Goal: Information Seeking & Learning: Learn about a topic

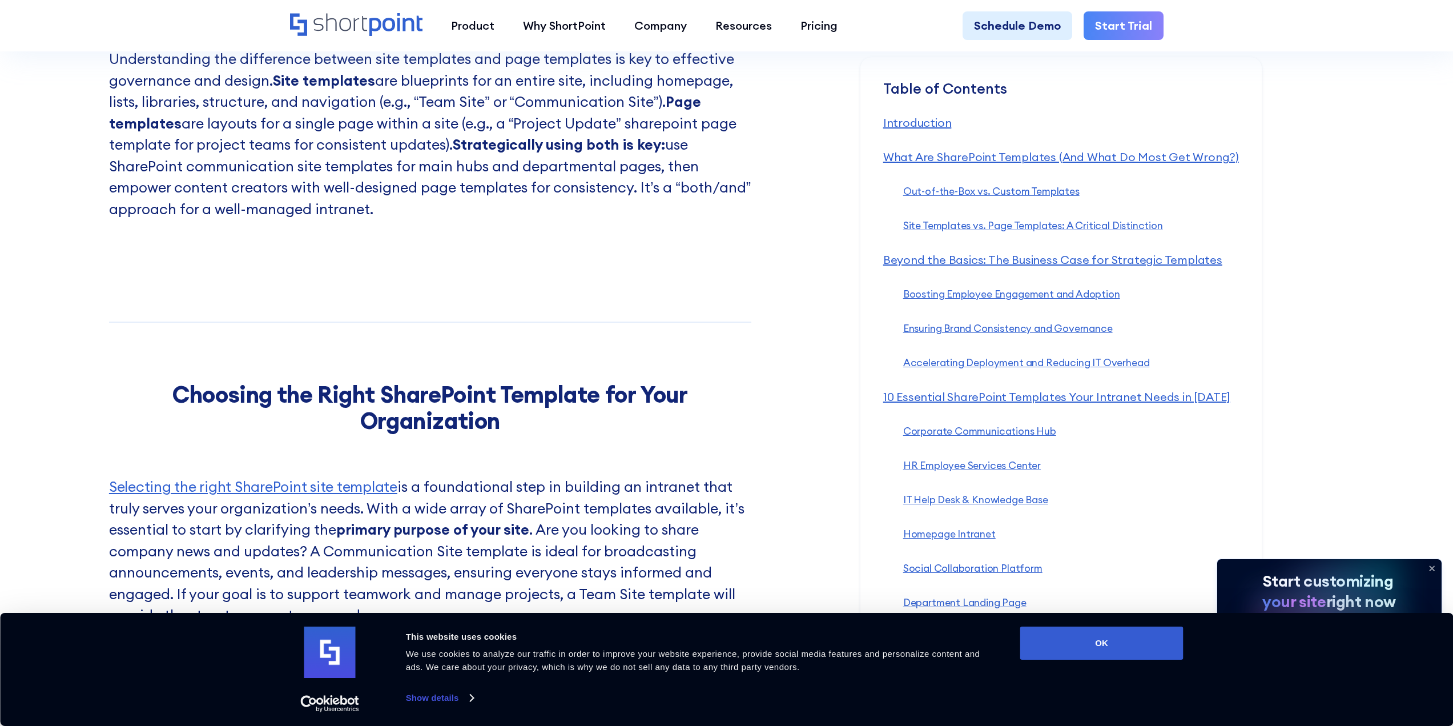
scroll to position [2741, 0]
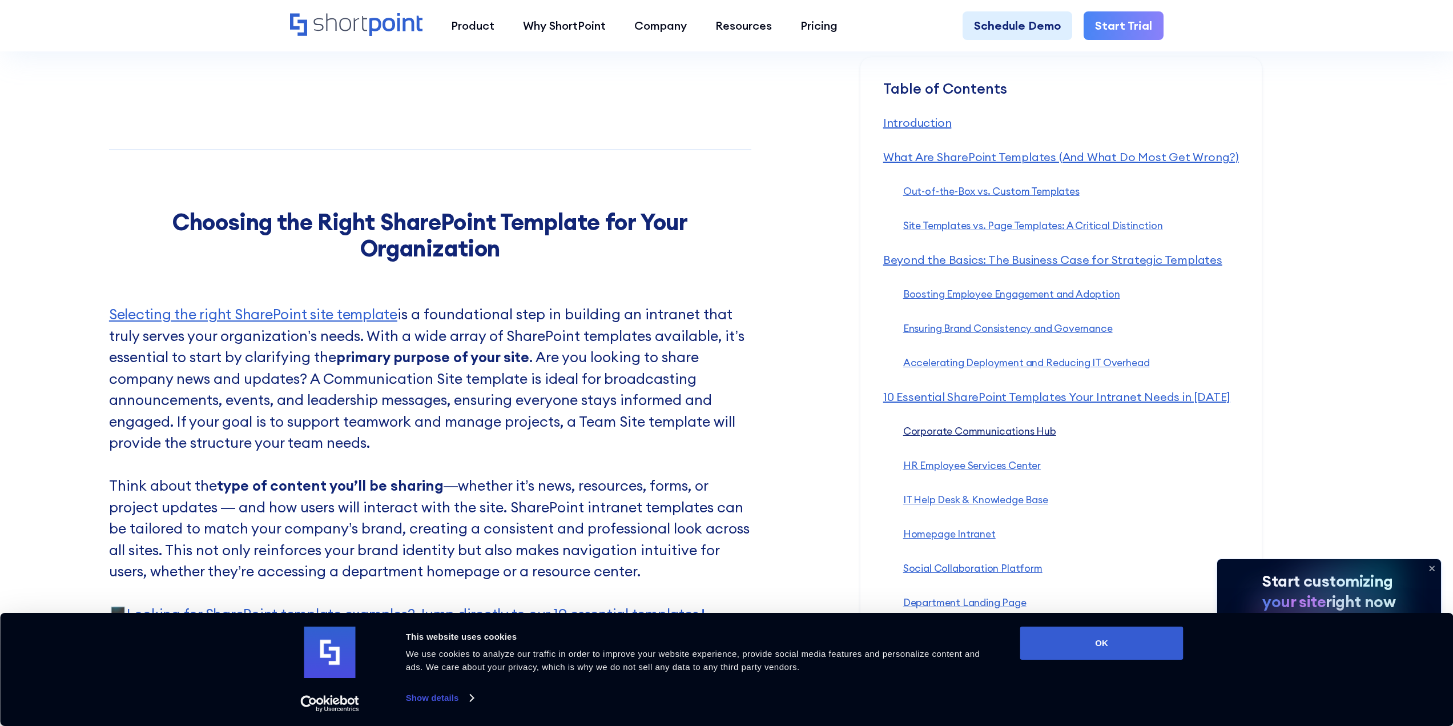
click at [947, 433] on link "Corporate Communications Hub ‍" at bounding box center [979, 430] width 153 height 13
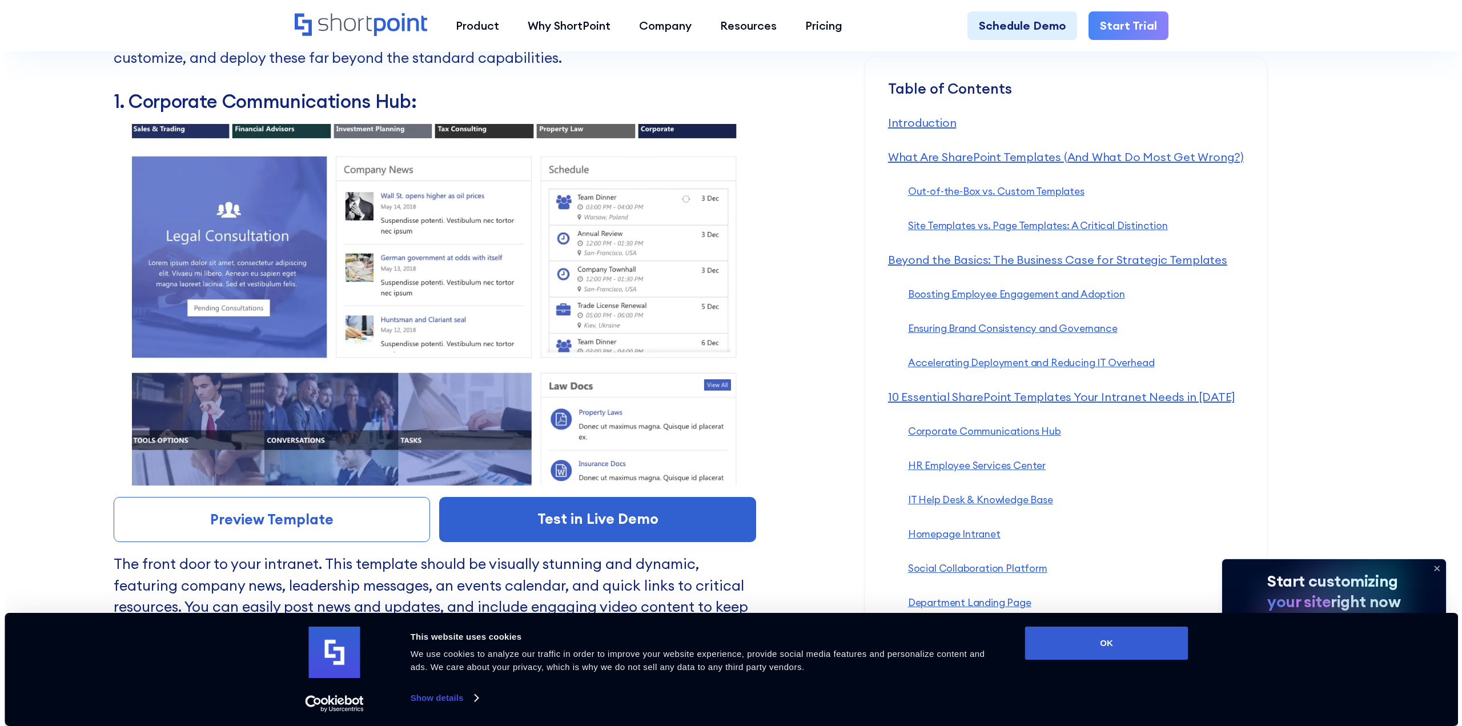
scroll to position [5957, 0]
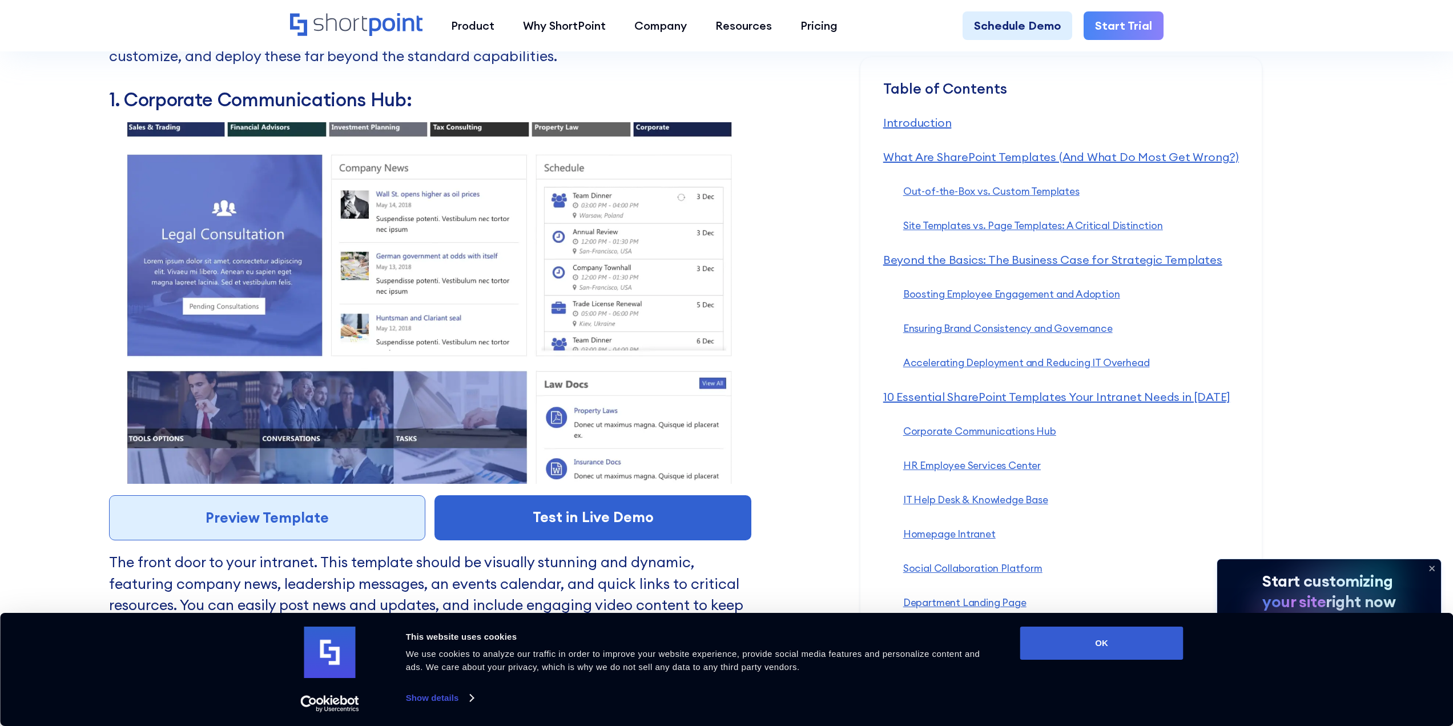
click at [249, 501] on link "Preview Template" at bounding box center [267, 518] width 317 height 46
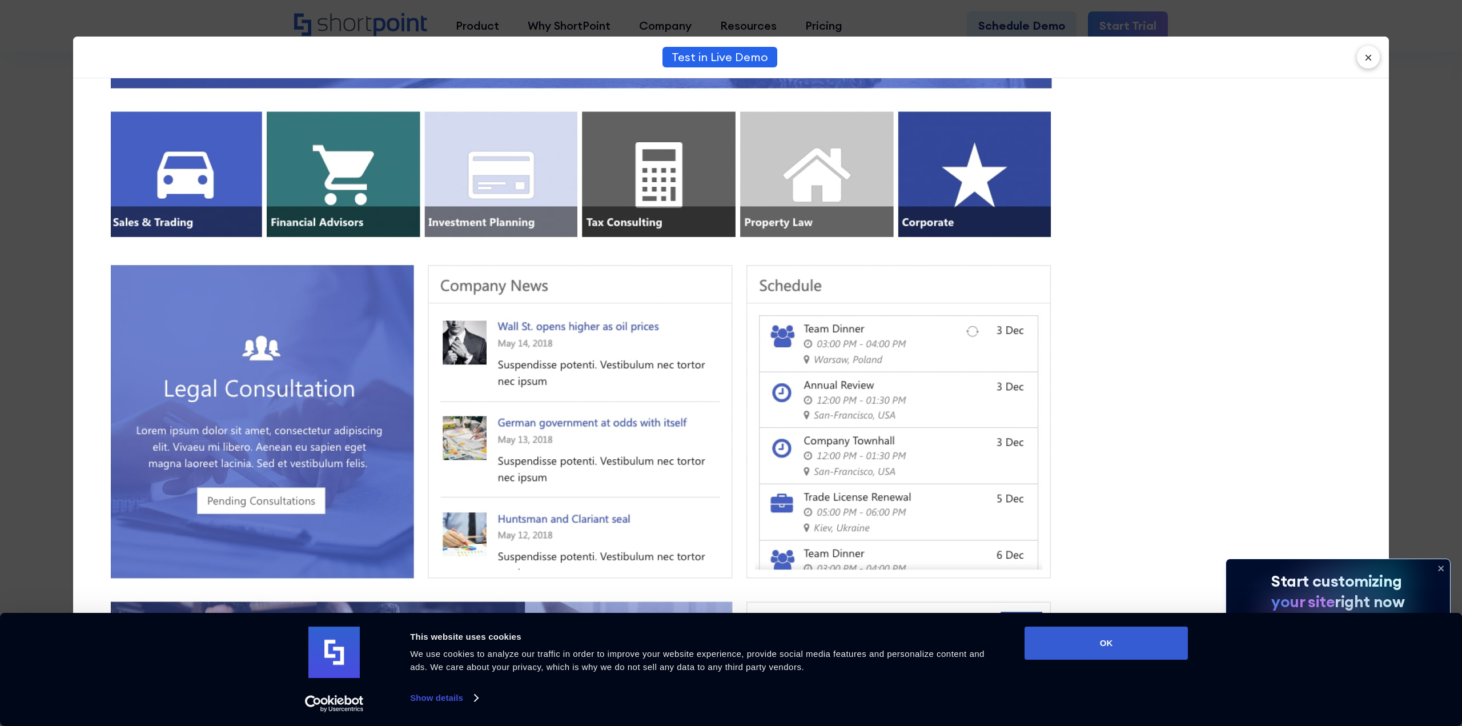
scroll to position [400, 0]
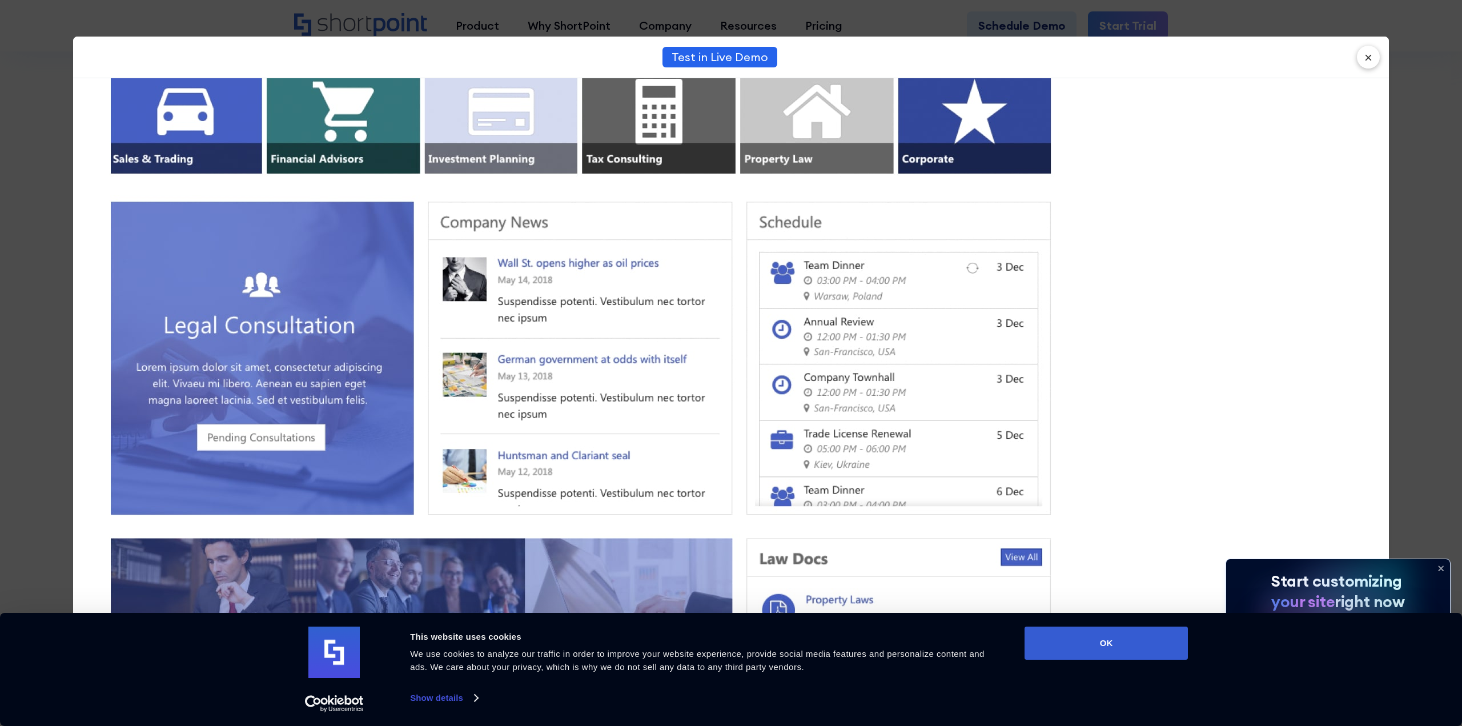
click at [1442, 568] on icon at bounding box center [1440, 568] width 18 height 18
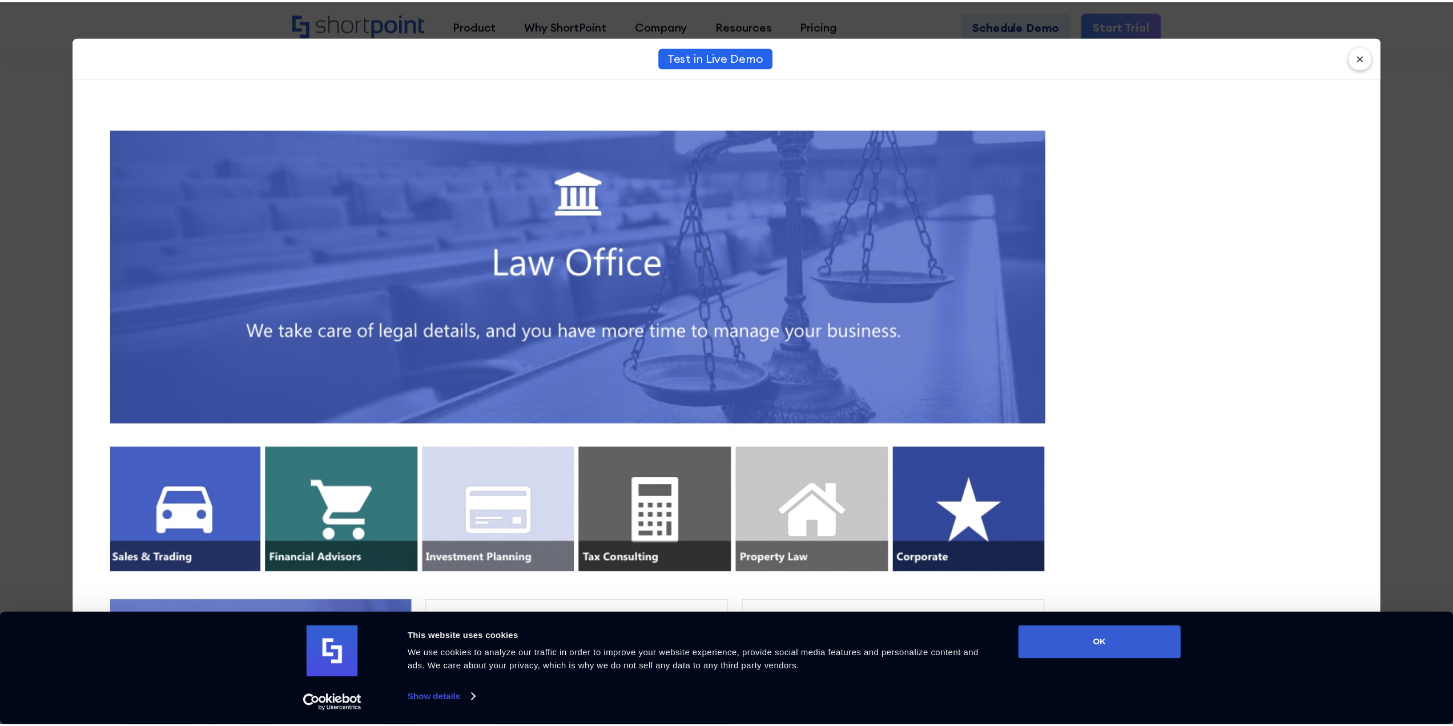
scroll to position [0, 0]
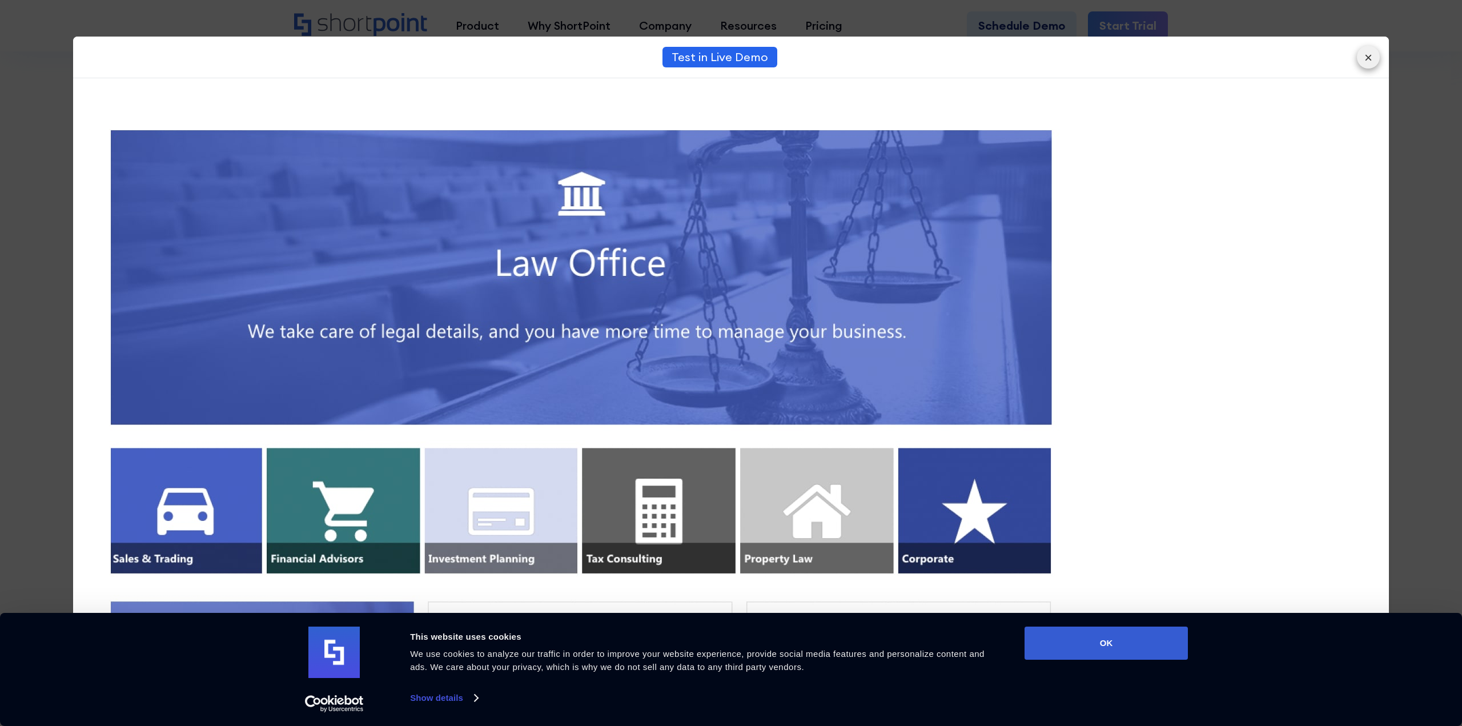
click at [1369, 60] on button "×" at bounding box center [1368, 57] width 23 height 23
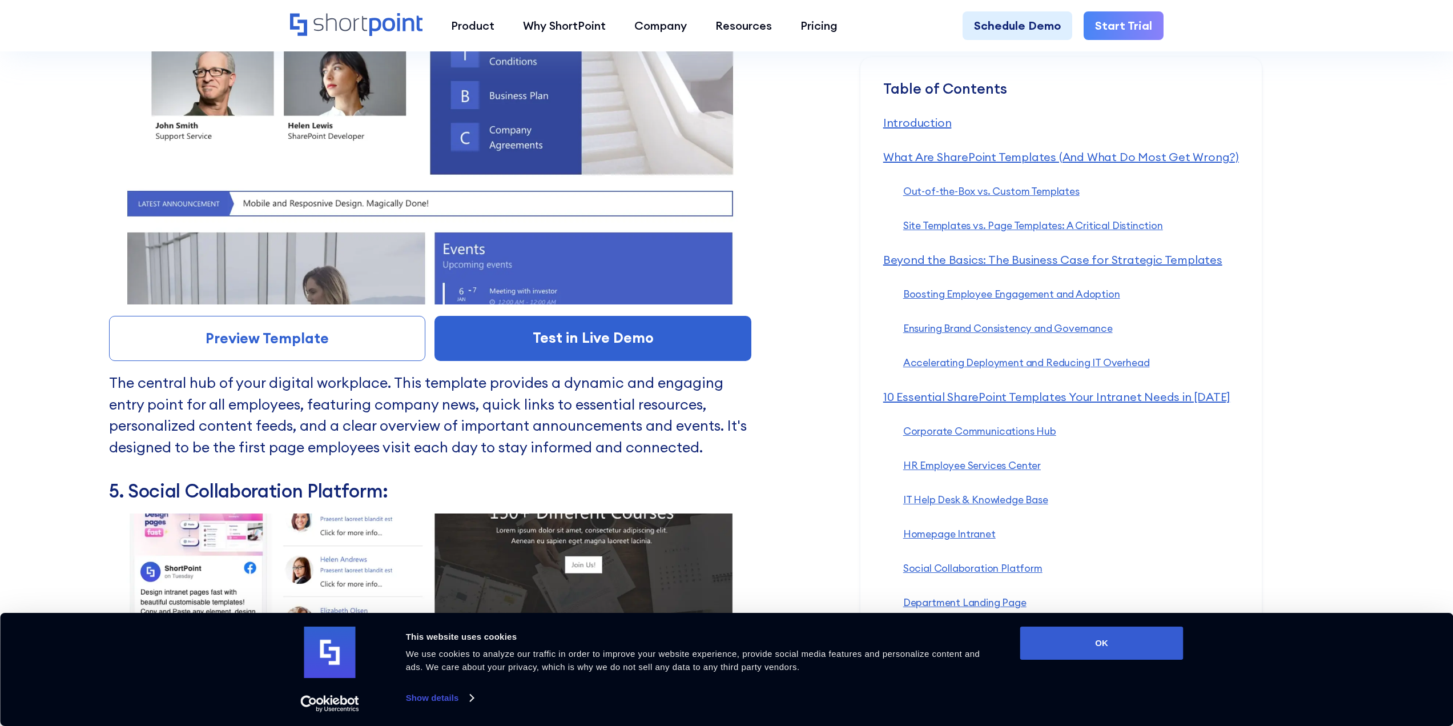
scroll to position [7899, 0]
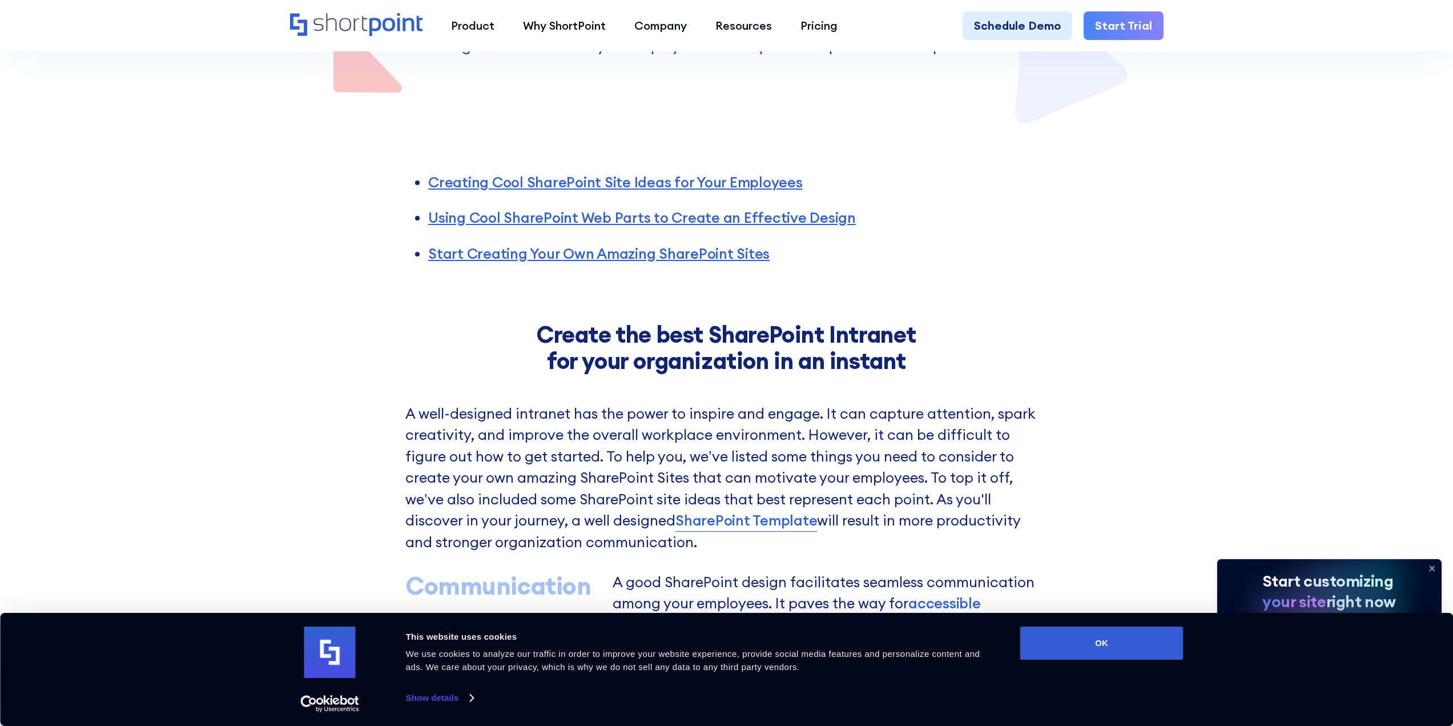
scroll to position [400, 0]
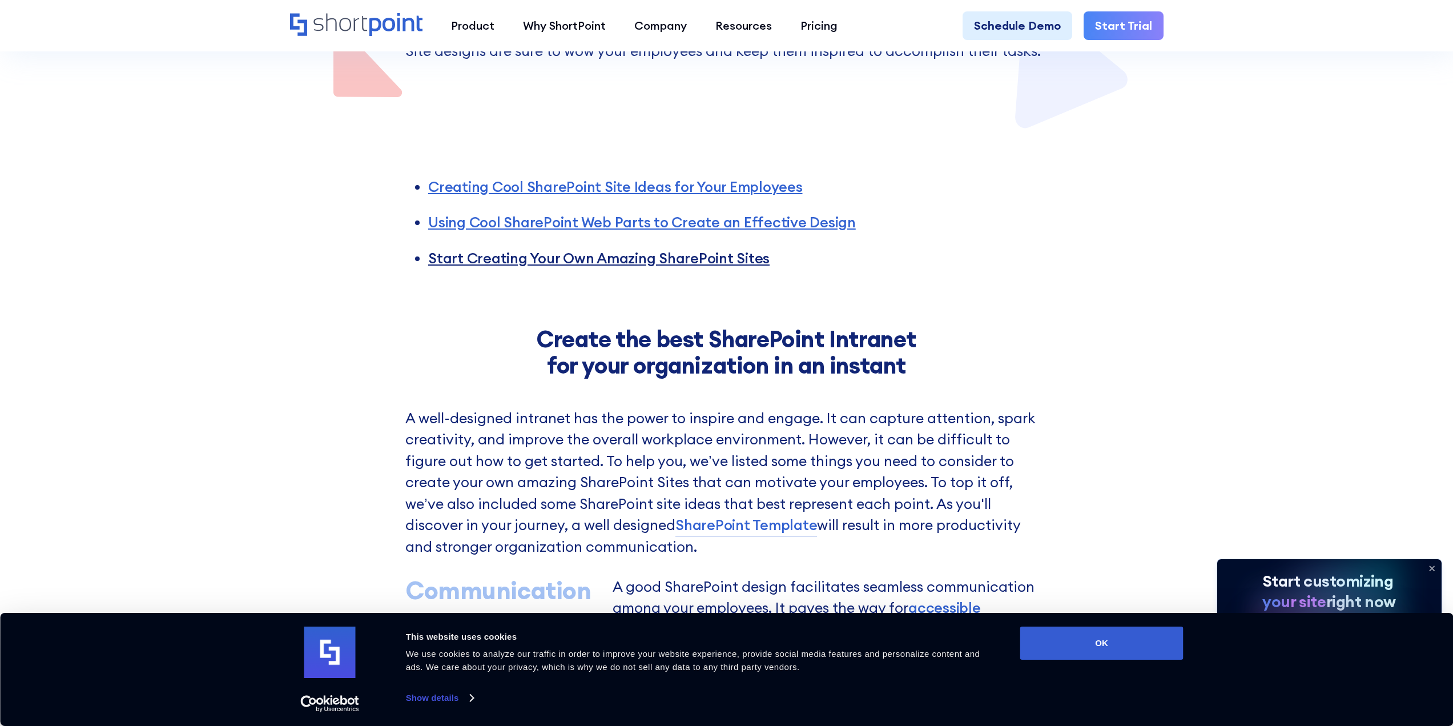
click at [496, 263] on link "Start Creating Your Own Amazing SharePoint Sites" at bounding box center [598, 258] width 341 height 18
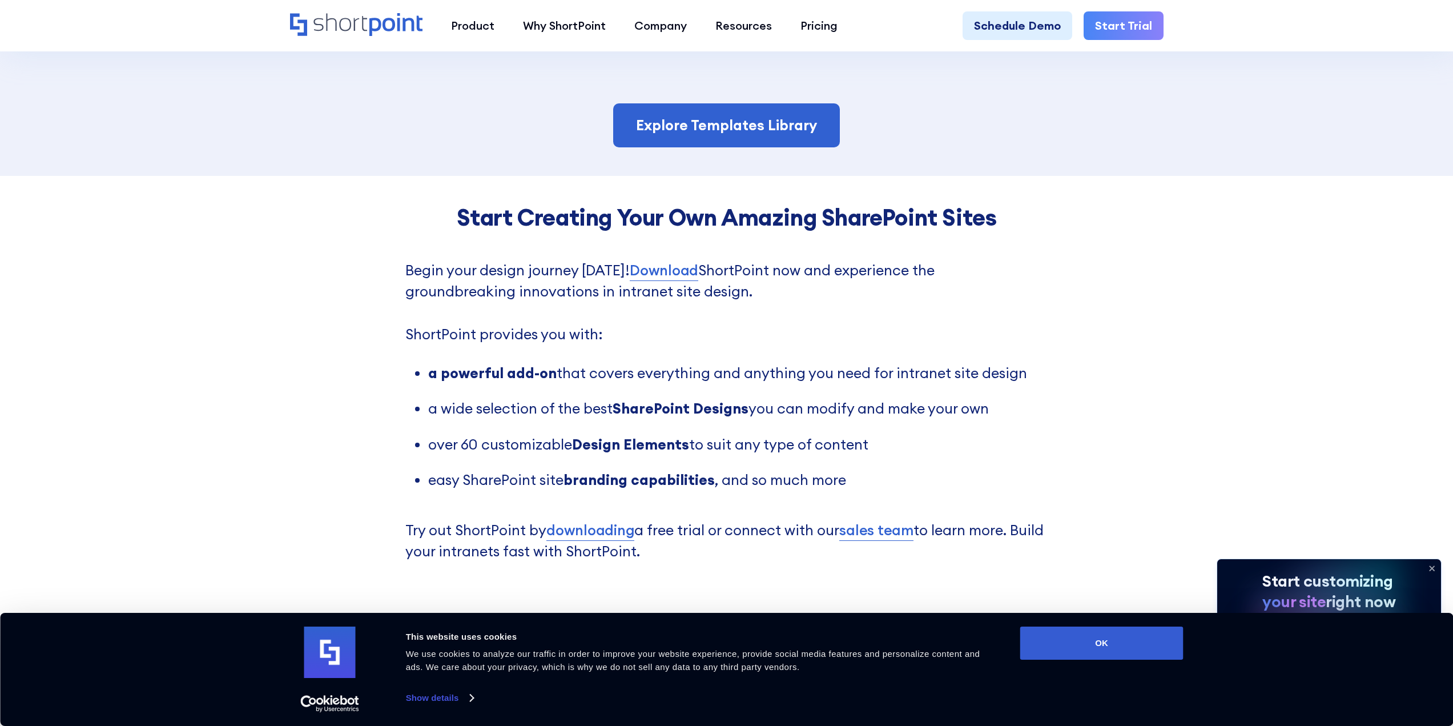
scroll to position [2861, 0]
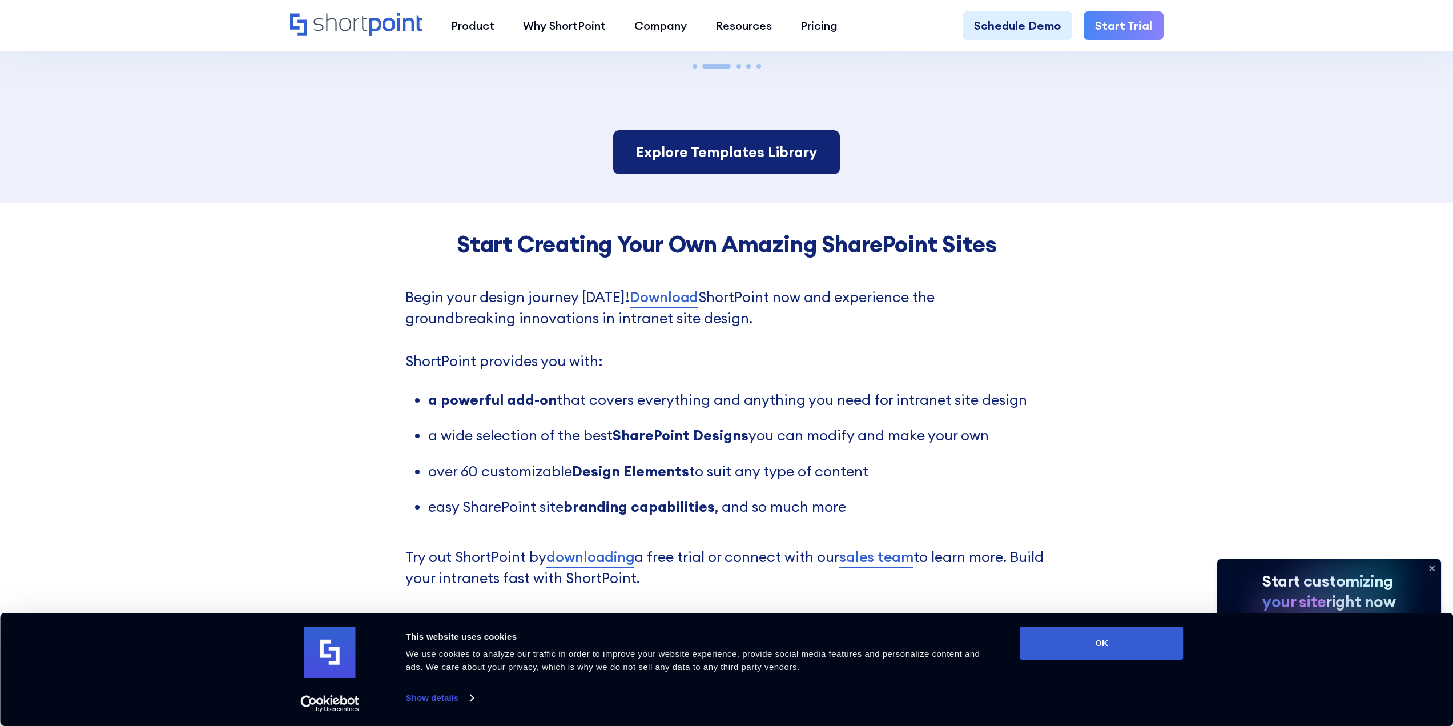
click at [686, 163] on link "Explore Templates Library" at bounding box center [726, 152] width 227 height 45
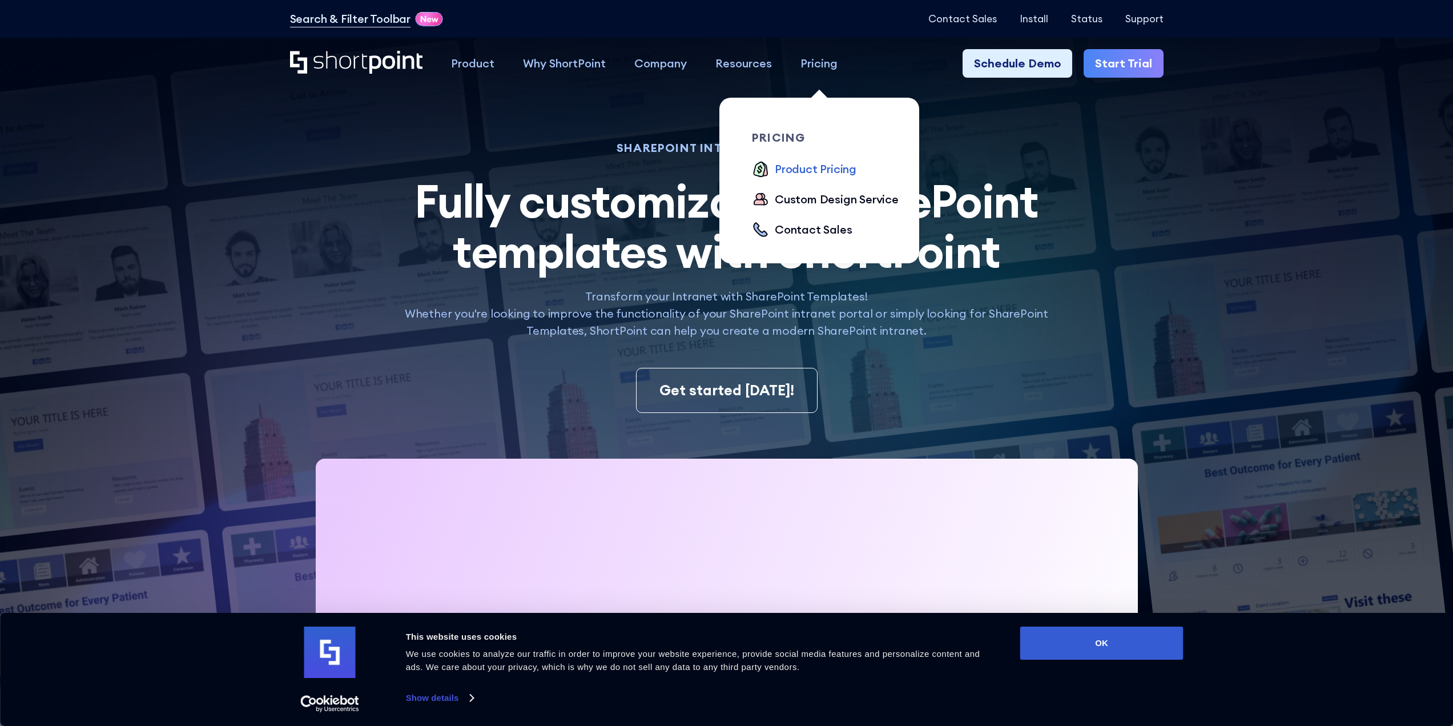
click at [812, 171] on div "Product Pricing" at bounding box center [816, 168] width 82 height 17
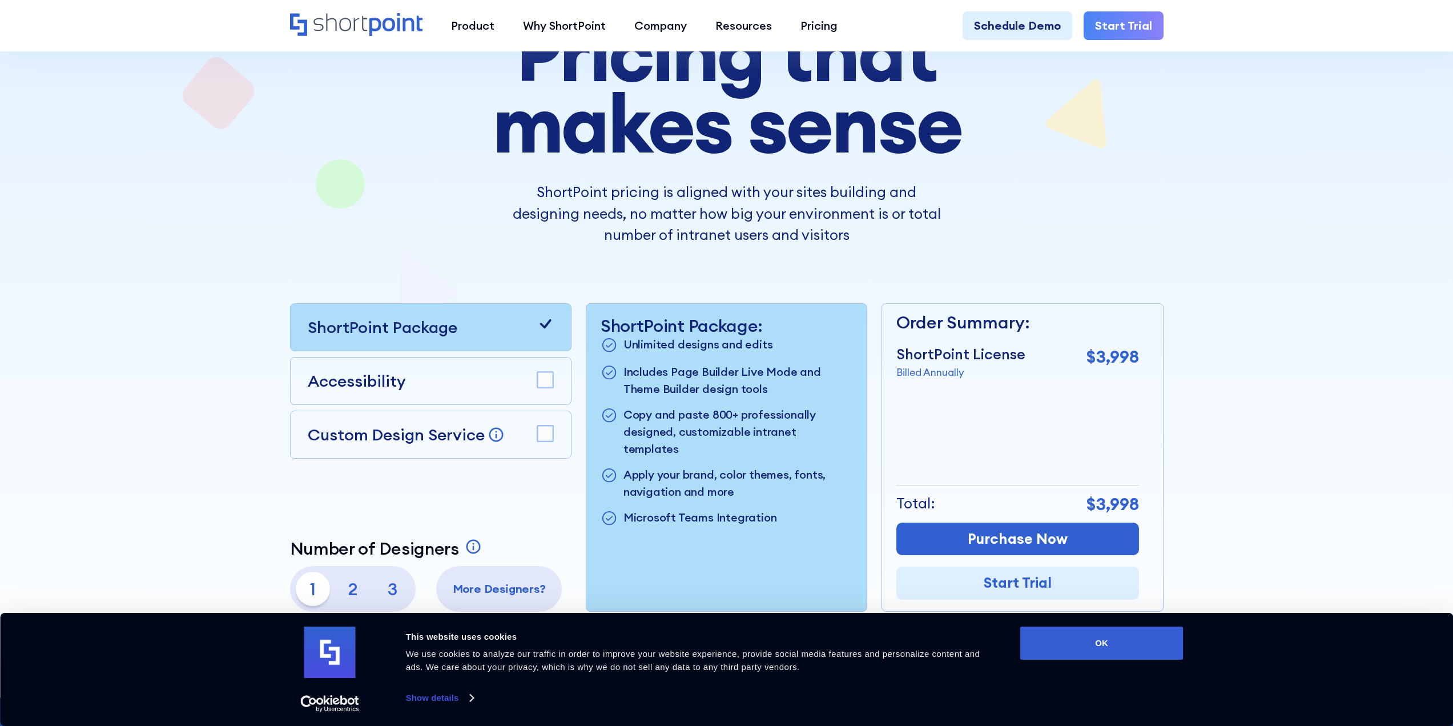
scroll to position [171, 0]
